Goal: Find specific page/section: Find specific page/section

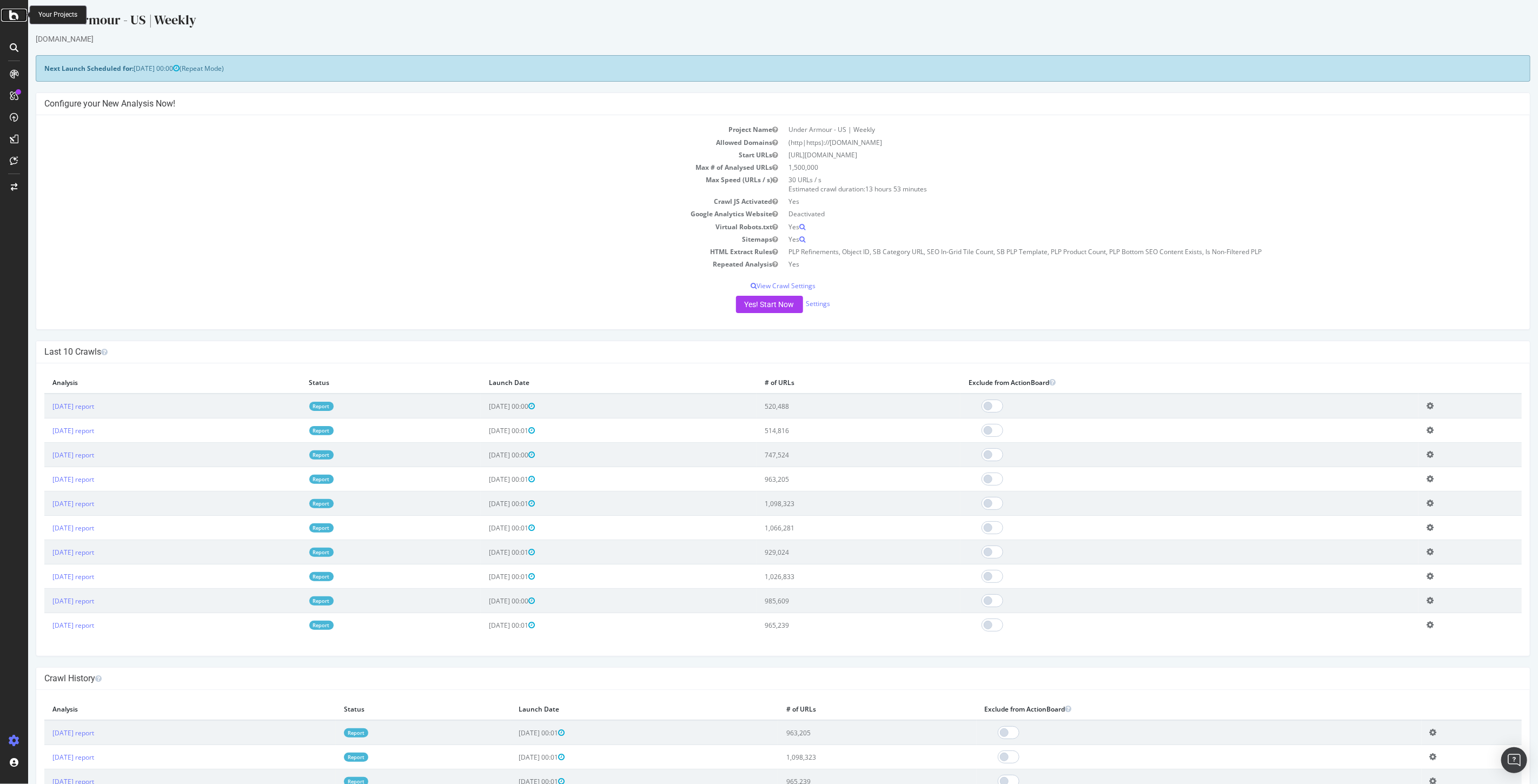
click at [15, 13] on icon at bounding box center [14, 15] width 9 height 13
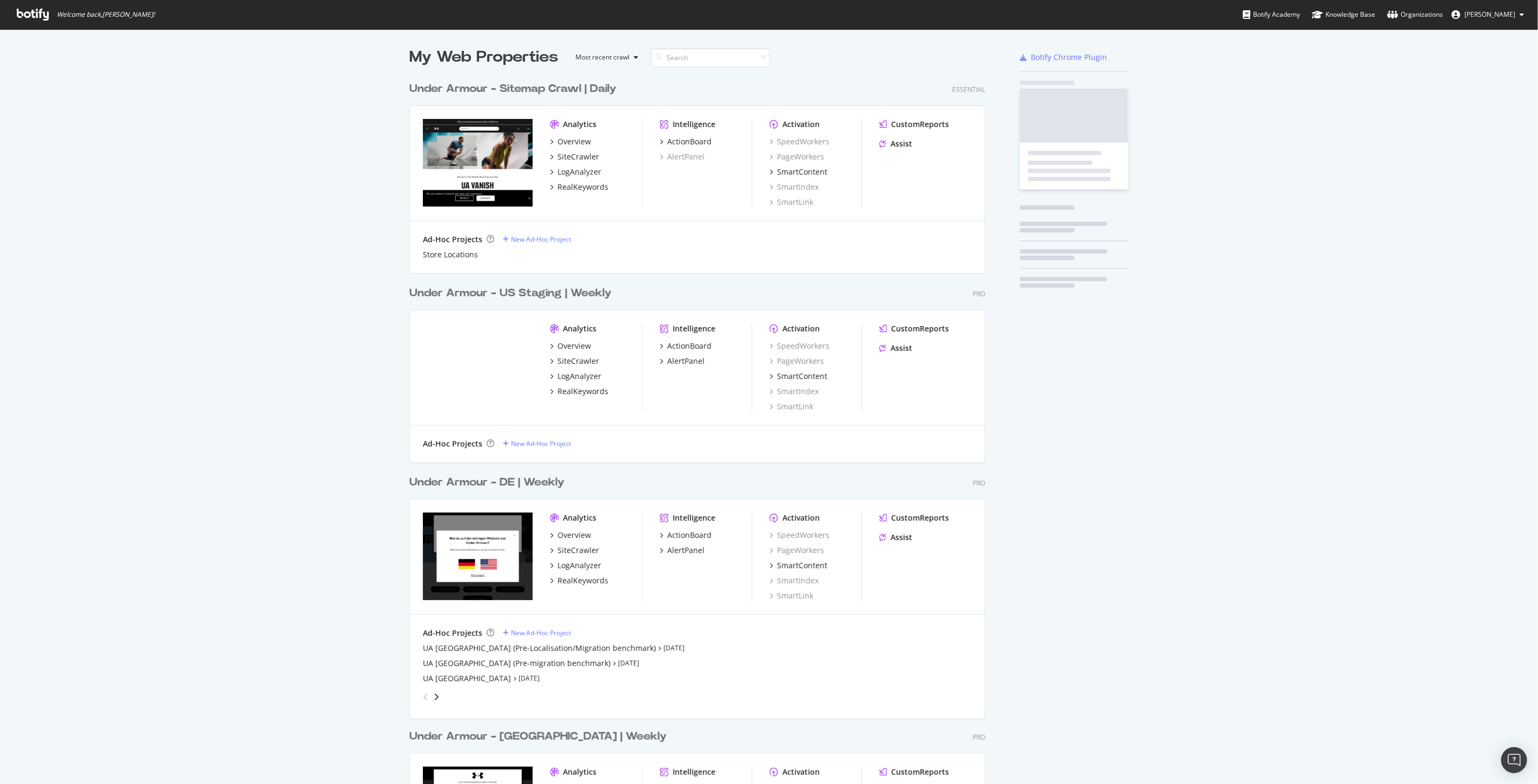
scroll to position [775, 1520]
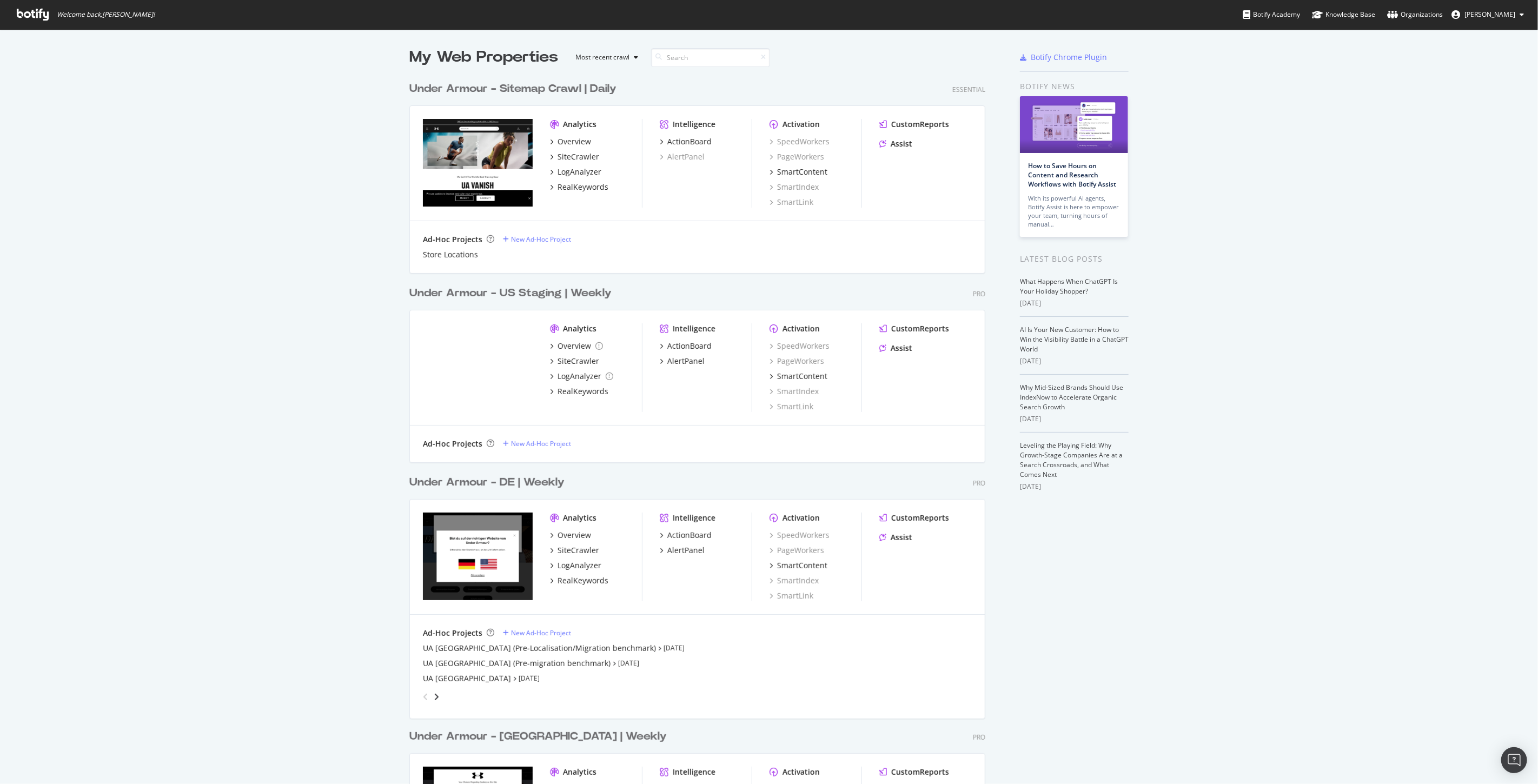
click at [549, 83] on div "Under Armour - Sitemap Crawl | Daily" at bounding box center [513, 88] width 207 height 16
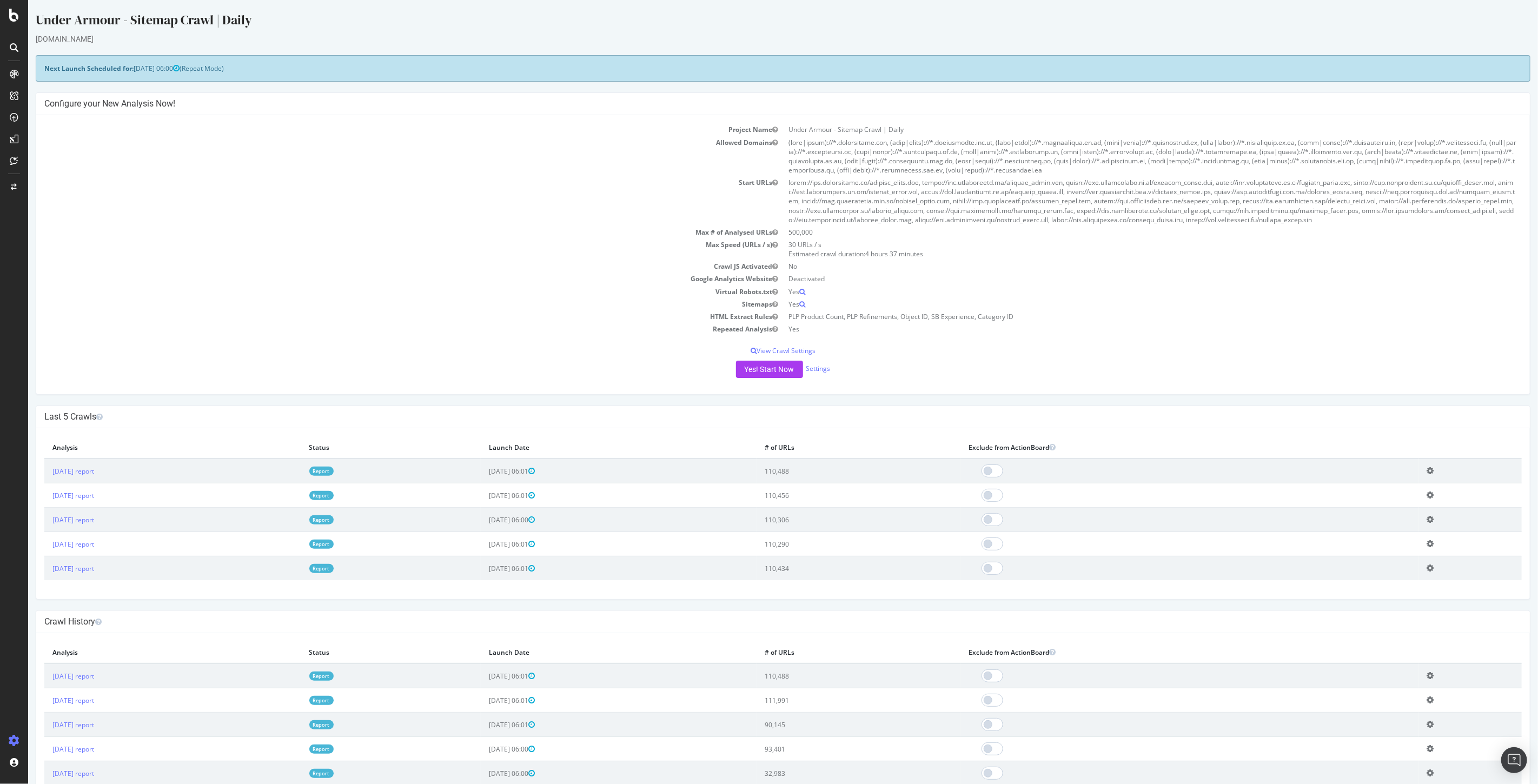
click at [472, 226] on td "Start URLs" at bounding box center [413, 201] width 739 height 50
